Goal: Task Accomplishment & Management: Manage account settings

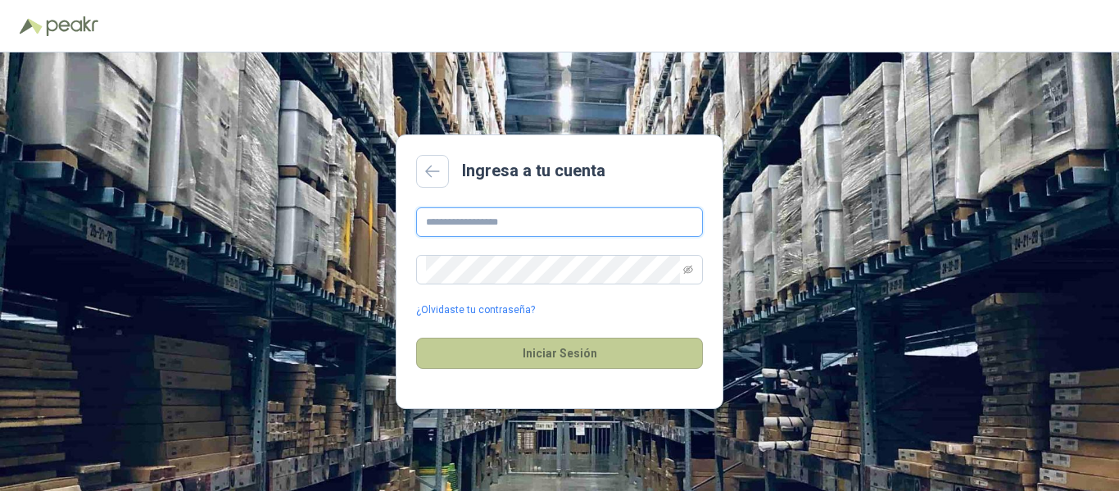
type input "**********"
click at [542, 352] on button "Iniciar Sesión" at bounding box center [559, 353] width 287 height 31
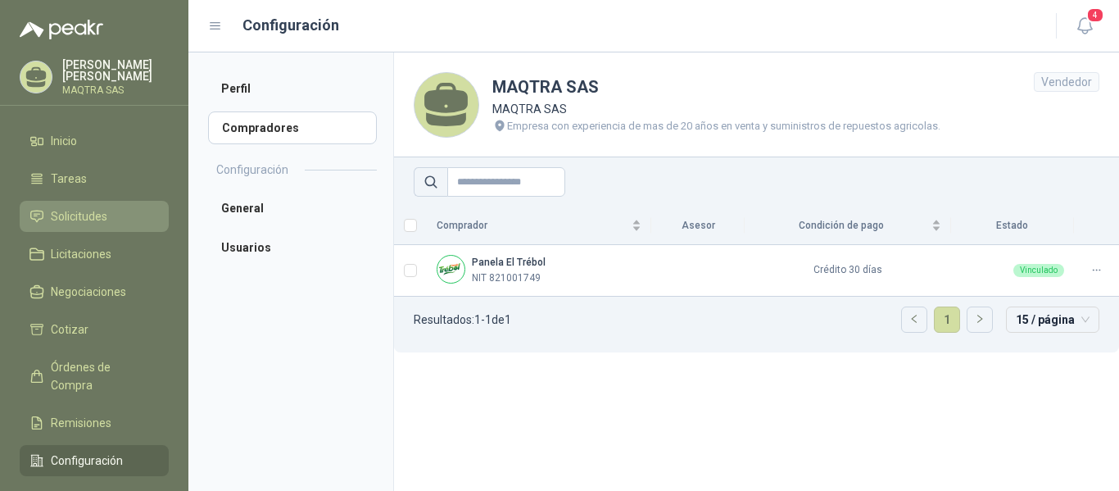
click at [61, 211] on span "Solicitudes" at bounding box center [79, 216] width 57 height 18
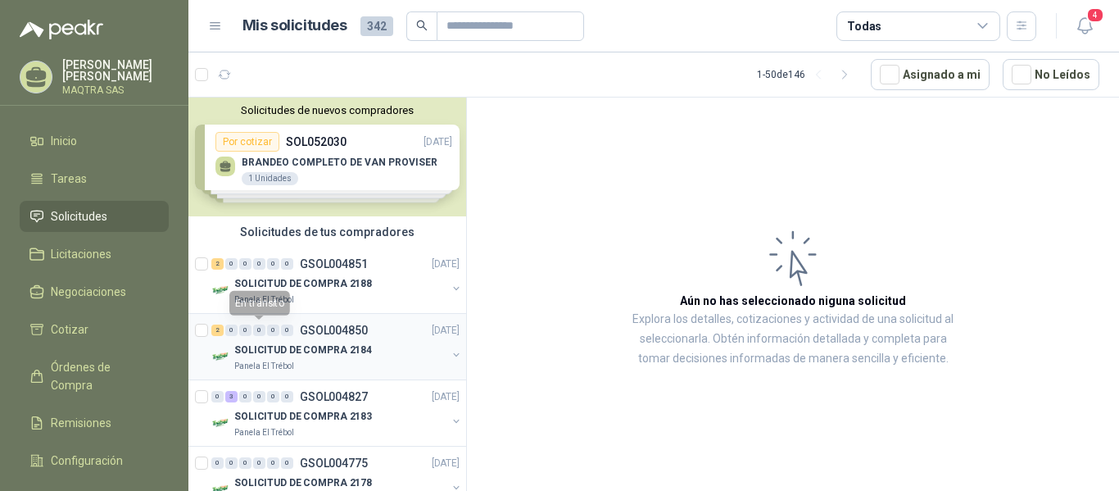
click at [275, 358] on div "SOLICITUD DE COMPRA 2184" at bounding box center [340, 350] width 212 height 20
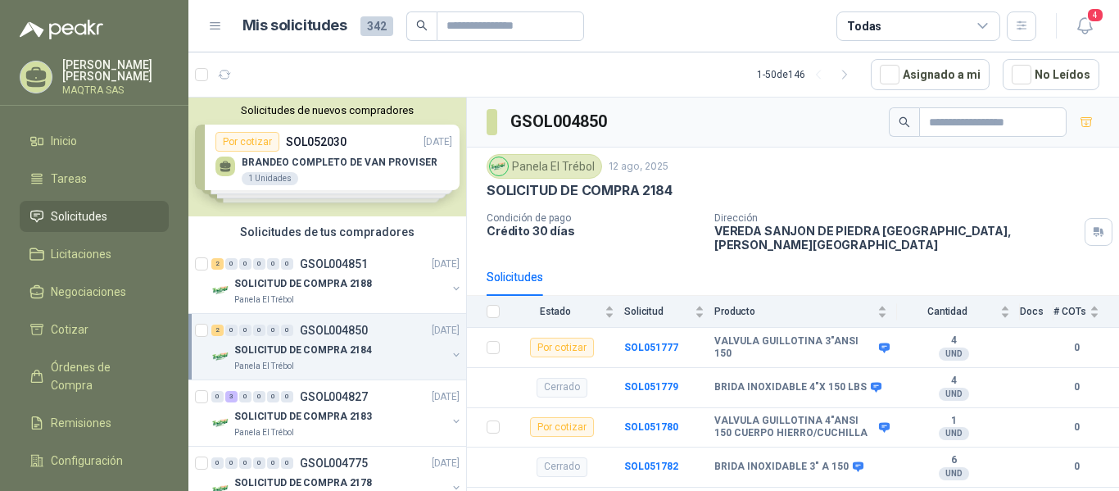
click at [292, 354] on p "SOLICITUD DE COMPRA 2184" at bounding box center [303, 351] width 138 height 16
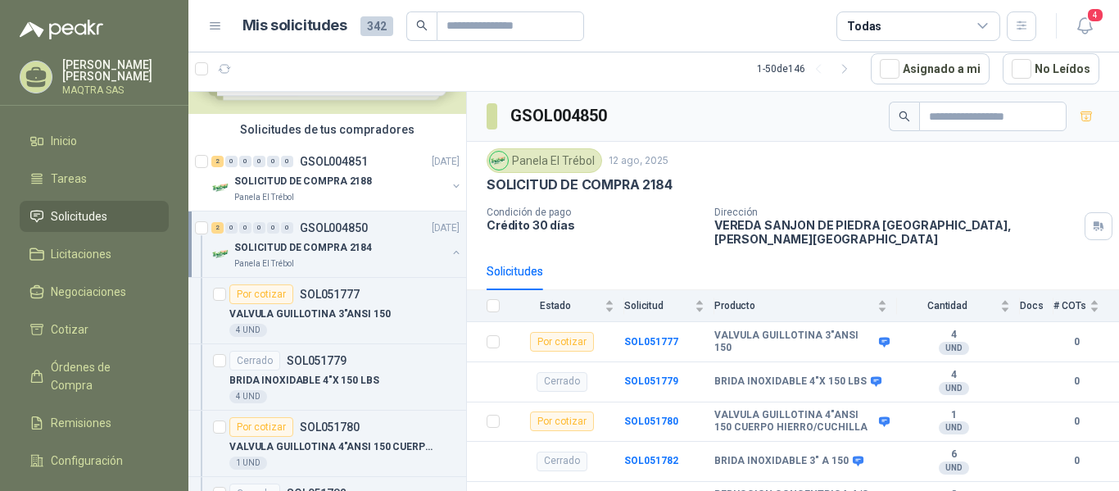
scroll to position [82, 0]
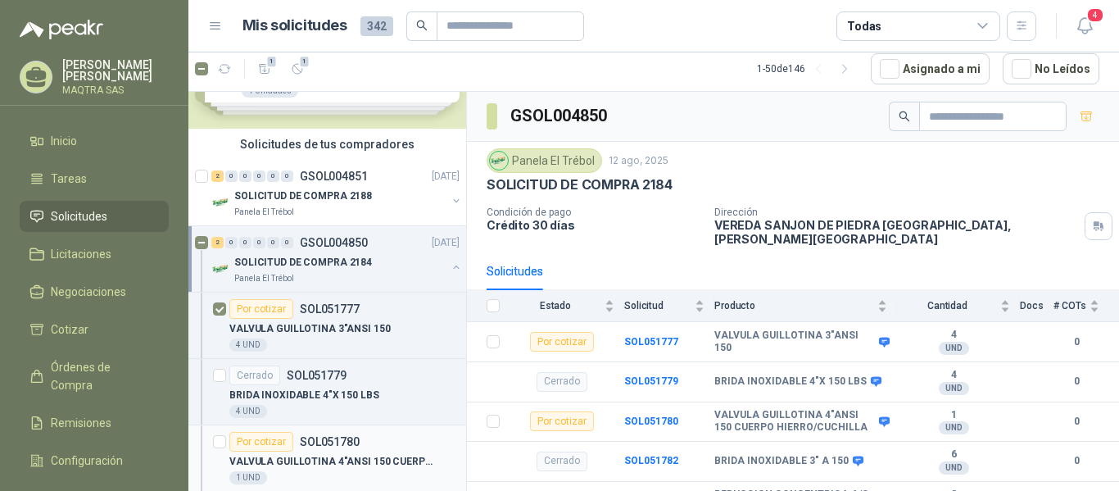
click at [212, 440] on article "Por cotizar SOL051780 VALVULA [MEDICAL_DATA] 4"ANSI 150 CUERPO HIERRO/CUCHILLA …" at bounding box center [327, 458] width 278 height 66
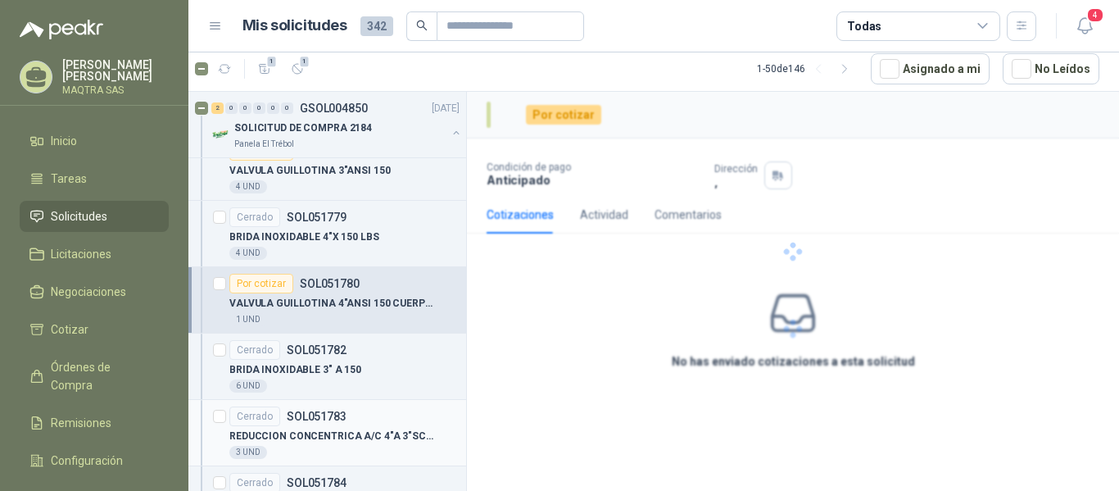
scroll to position [328, 0]
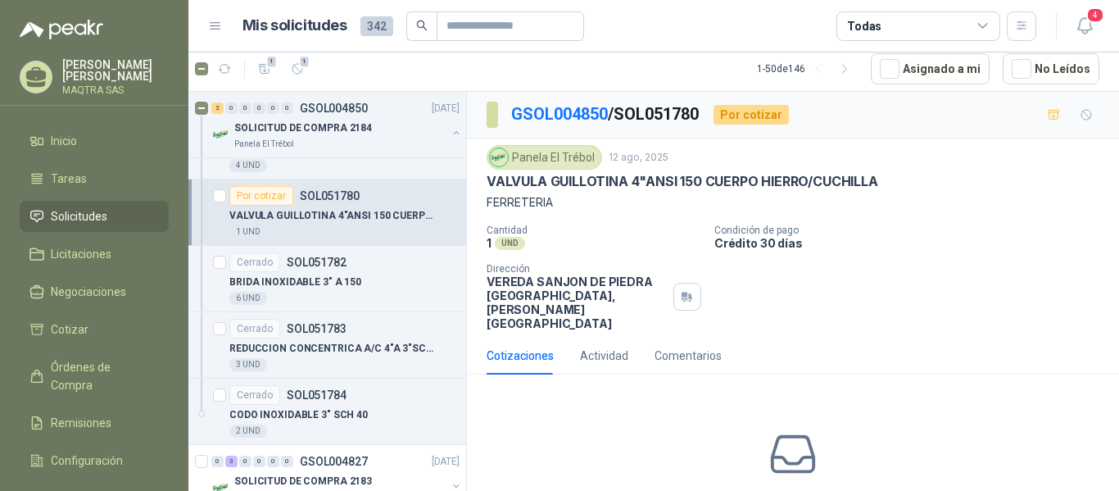
click at [219, 188] on div at bounding box center [219, 212] width 13 height 52
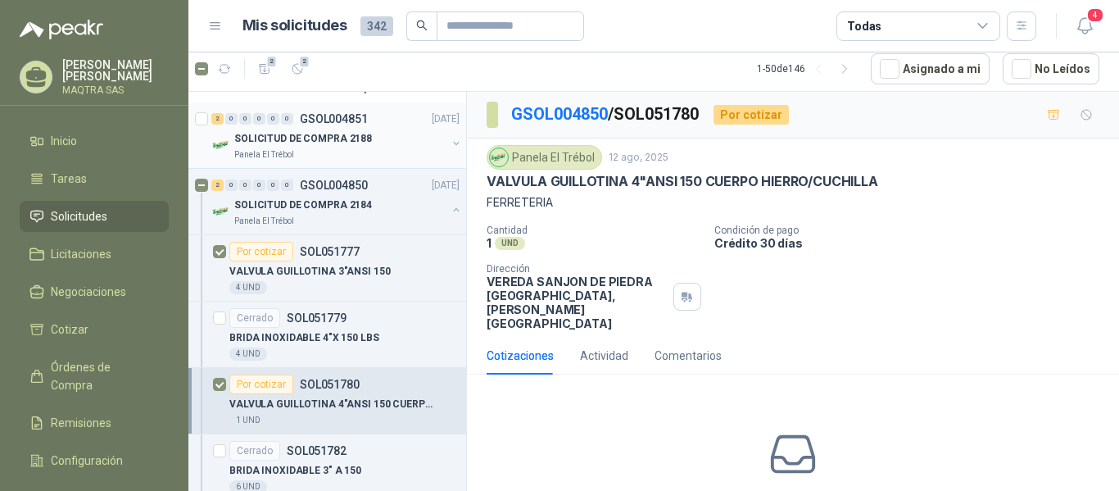
scroll to position [0, 0]
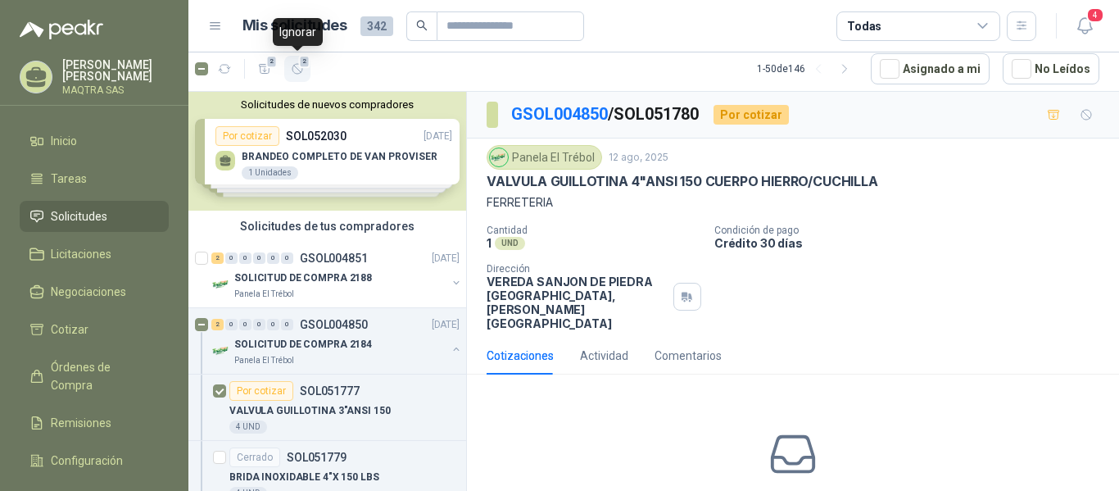
click at [293, 71] on icon "button" at bounding box center [298, 69] width 10 height 10
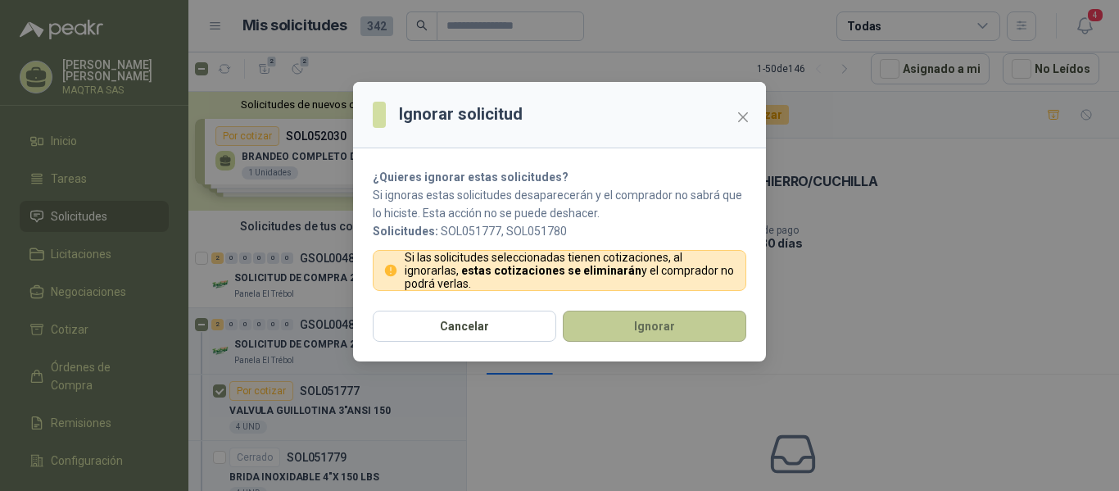
click at [633, 319] on button "Ignorar" at bounding box center [655, 326] width 184 height 31
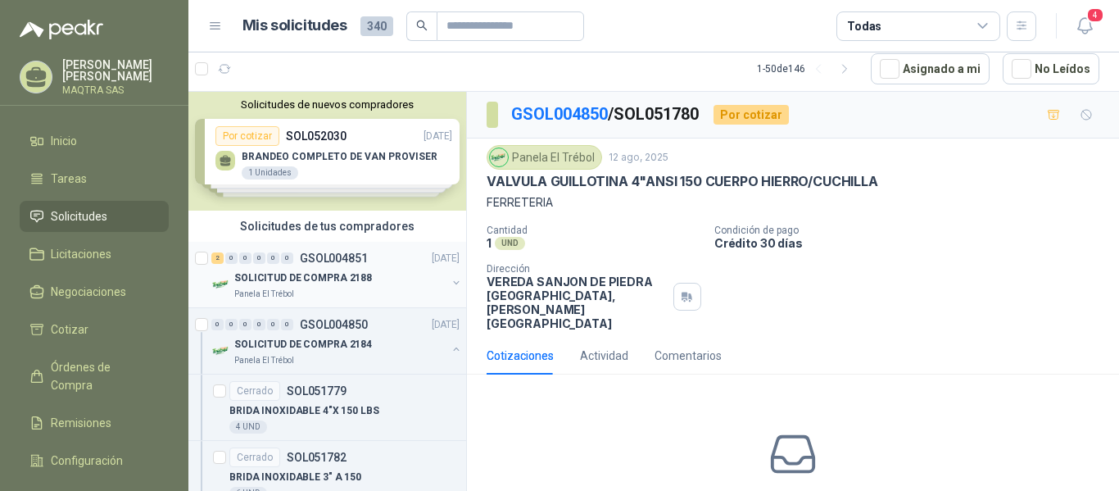
click at [316, 280] on p "SOLICITUD DE COMPRA 2188" at bounding box center [303, 278] width 138 height 16
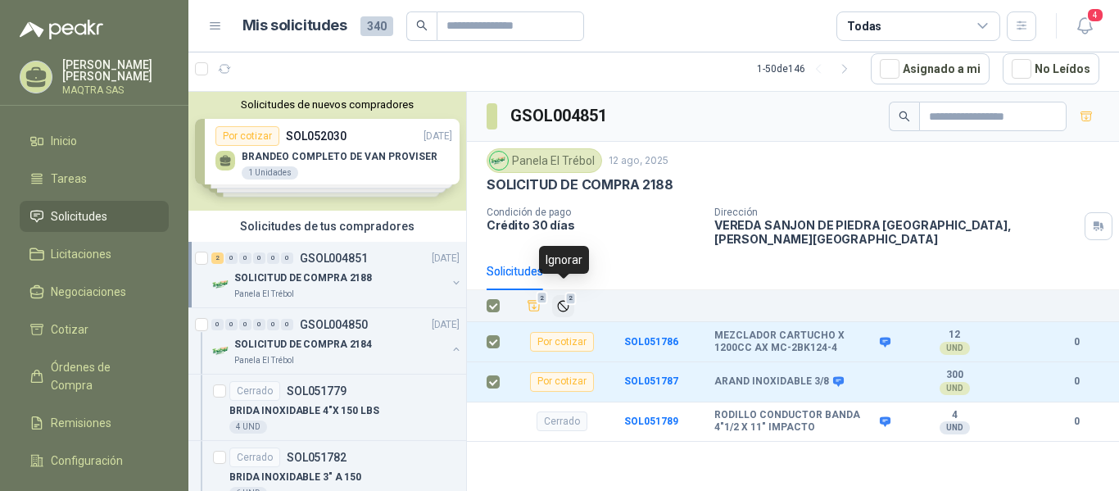
click at [562, 299] on icon "Ignorar" at bounding box center [563, 306] width 14 height 14
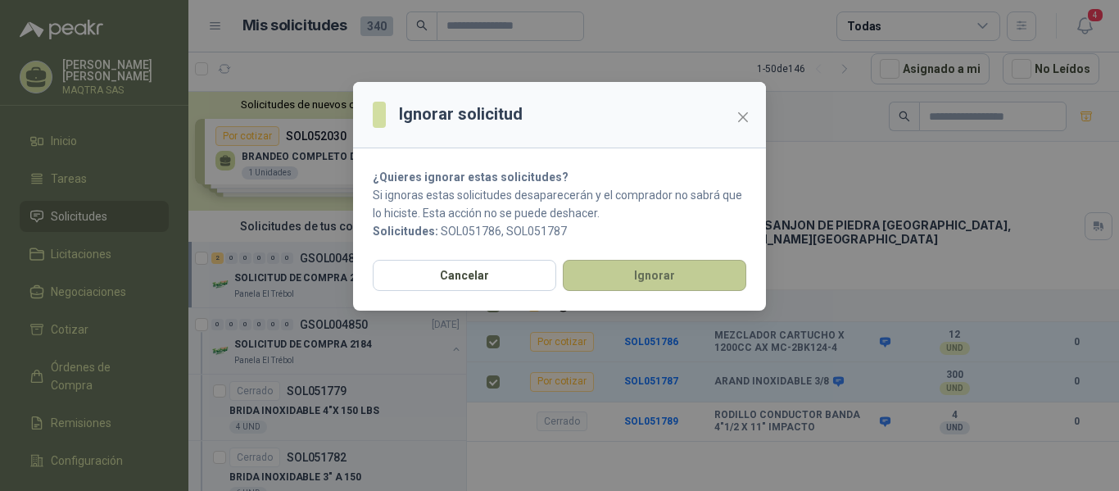
click at [661, 275] on button "Ignorar" at bounding box center [655, 275] width 184 height 31
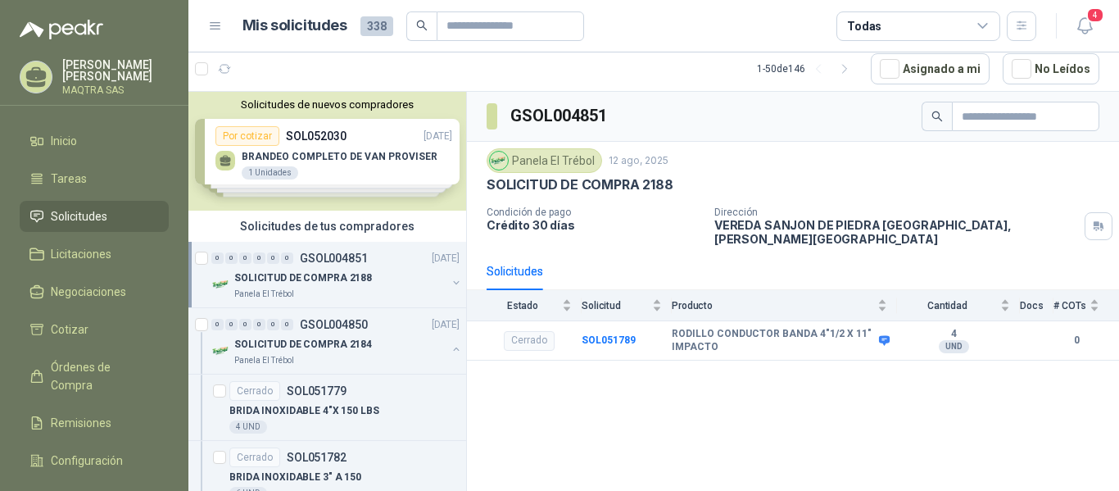
click at [46, 75] on icon at bounding box center [36, 74] width 20 height 14
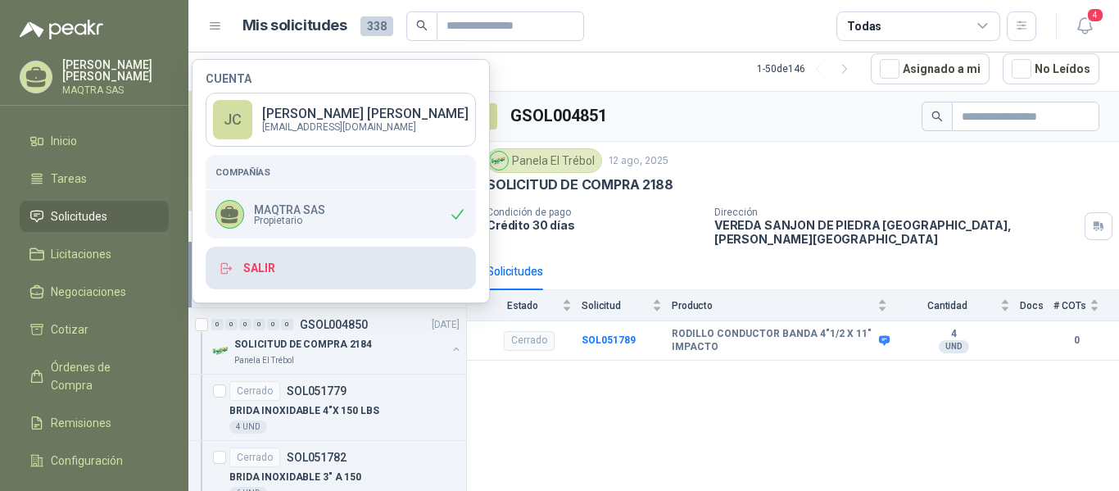
click at [297, 256] on button "Salir" at bounding box center [341, 268] width 270 height 43
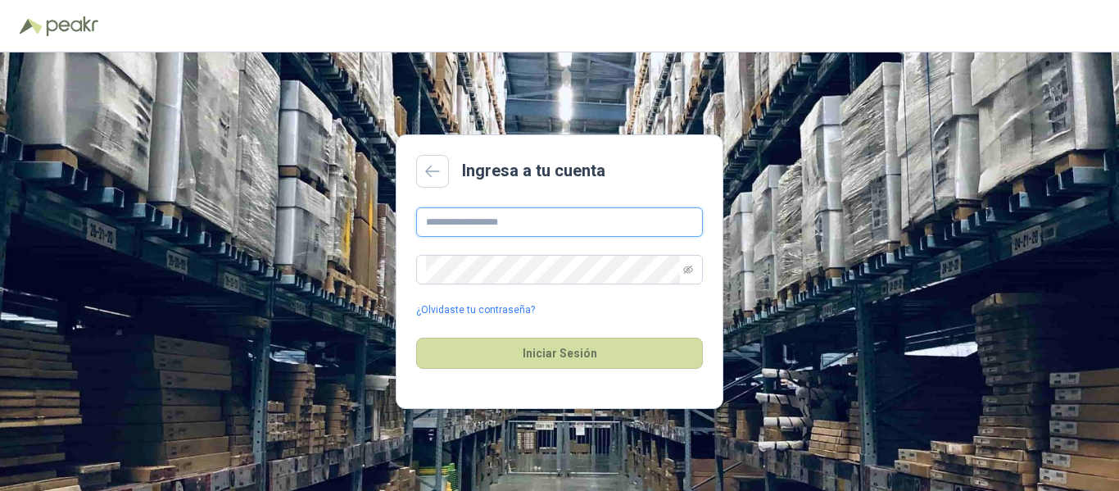
type input "**********"
